Goal: Find specific page/section: Find specific page/section

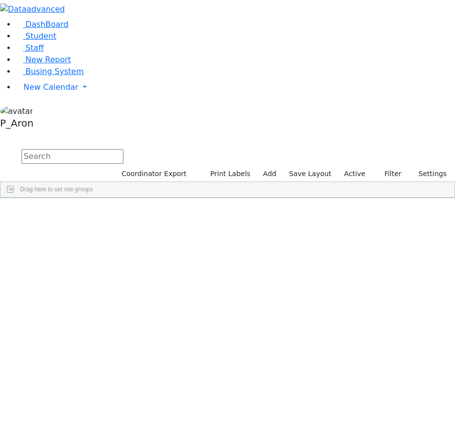
drag, startPoint x: 172, startPoint y: 1, endPoint x: 171, endPoint y: 8, distance: 7.1
click at [172, 3] on div "DashBoard Student Staff New Report Busing System" at bounding box center [227, 99] width 455 height 198
click at [56, 41] on link "Student" at bounding box center [36, 35] width 41 height 9
click at [133, 133] on div "Students 491 A 24 K 24 W 24 A 24 K 24 W 24 A" at bounding box center [227, 140] width 455 height 15
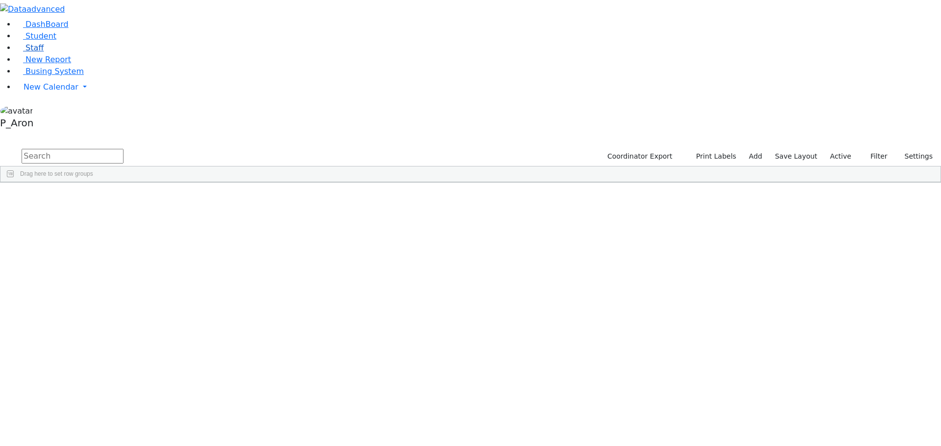
click at [42, 52] on link "Staff" at bounding box center [30, 47] width 28 height 9
click at [48, 41] on link "Student" at bounding box center [36, 35] width 41 height 9
click at [123, 149] on input "text" at bounding box center [73, 156] width 102 height 15
type input "zie"
click at [54, 418] on div "6511202" at bounding box center [27, 425] width 54 height 14
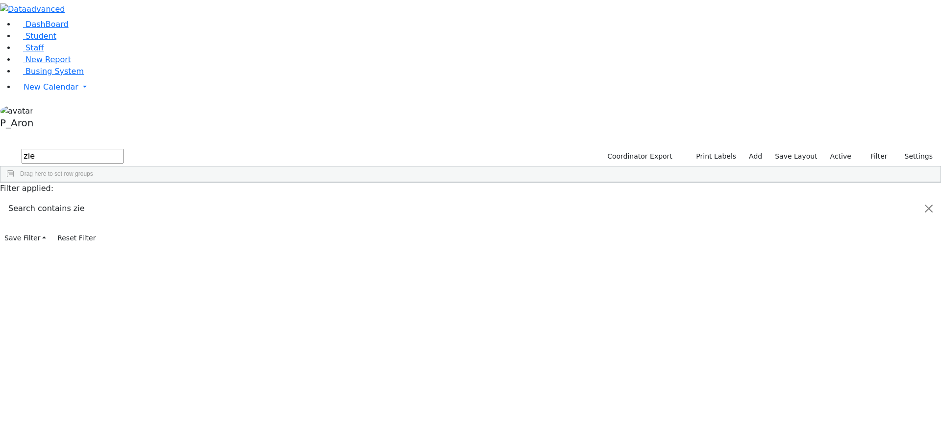
click at [104, 418] on div "Zieg" at bounding box center [79, 425] width 50 height 14
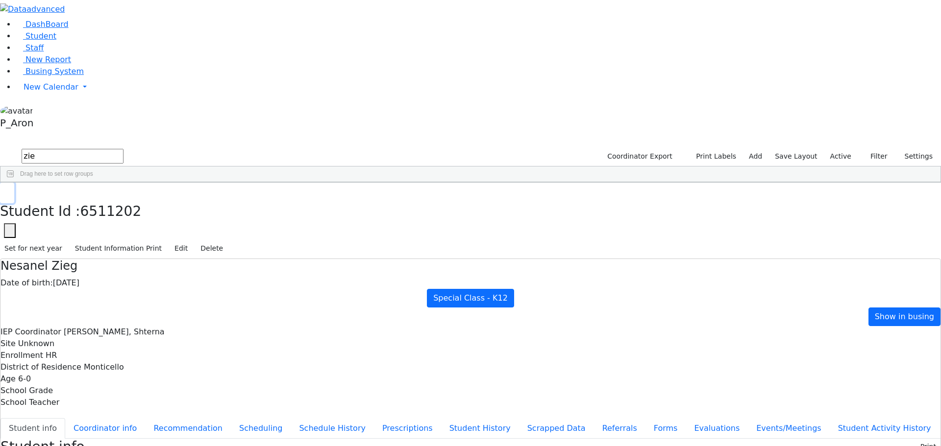
click at [4, 190] on use "button" at bounding box center [4, 190] width 0 height 0
click at [54, 418] on div "6511202" at bounding box center [27, 425] width 54 height 14
click at [104, 418] on div "Zieg" at bounding box center [79, 425] width 50 height 14
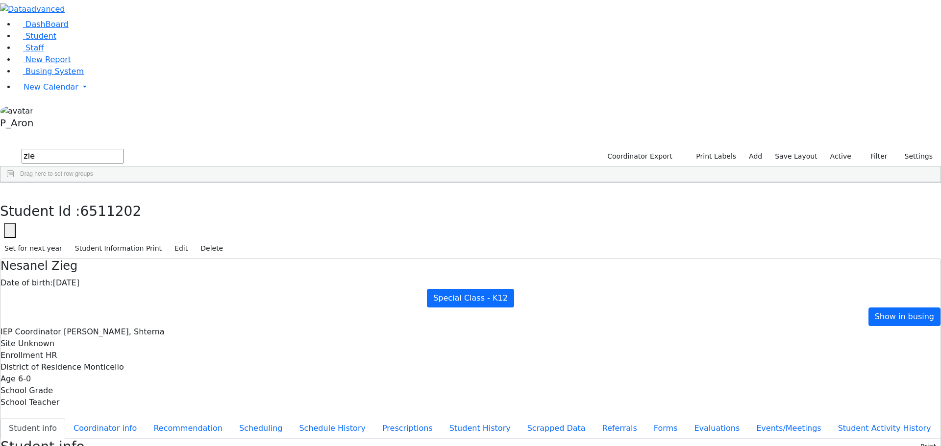
click at [104, 418] on div "Zieg" at bounding box center [79, 425] width 50 height 14
click at [245, 317] on div "6509968 Lowy Jermiah 05/29/2018 ב Ziegler, Tzvi AH Itinerant Boys Kiryas Joel U…" at bounding box center [465, 314] width 930 height 233
click at [154, 418] on div "Nesanel" at bounding box center [129, 425] width 50 height 14
click at [44, 52] on link "Staff" at bounding box center [30, 47] width 28 height 9
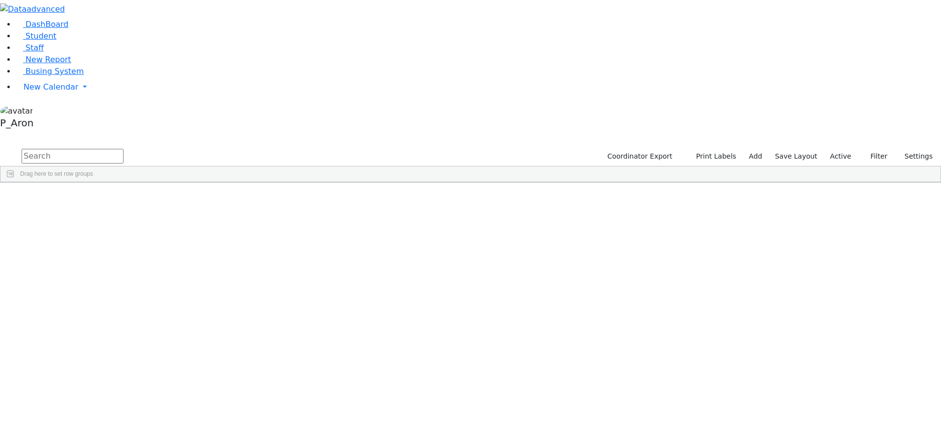
click at [123, 149] on input "text" at bounding box center [73, 156] width 102 height 15
type input "zie"
click at [104, 418] on div "Zieg" at bounding box center [79, 425] width 50 height 14
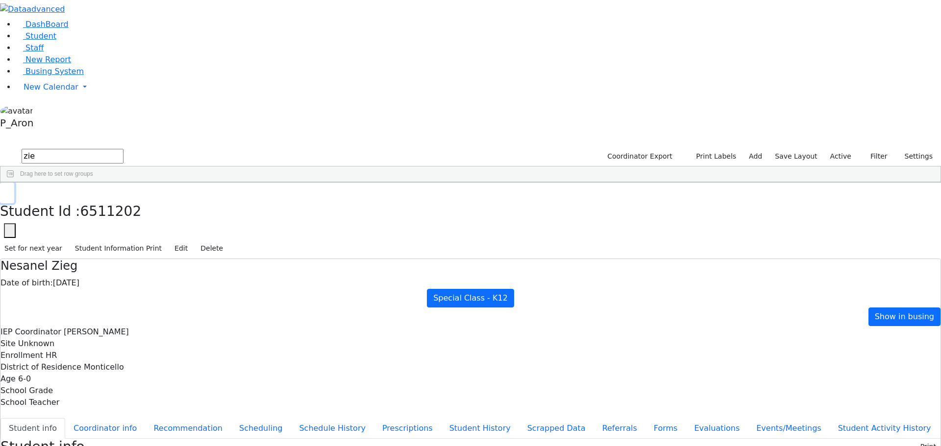
drag, startPoint x: 185, startPoint y: 12, endPoint x: 189, endPoint y: 23, distance: 11.6
click at [10, 190] on icon "button" at bounding box center [6, 193] width 5 height 6
